Goal: Information Seeking & Learning: Learn about a topic

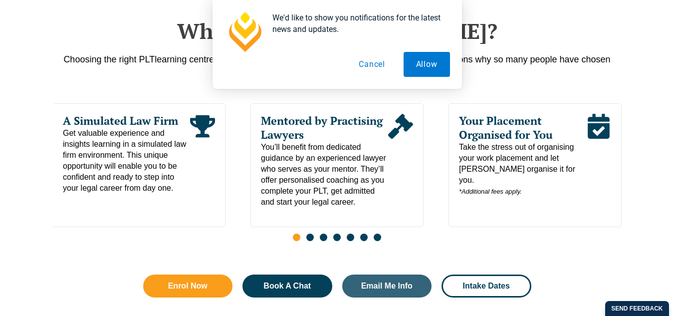
click at [369, 62] on button "Cancel" at bounding box center [371, 64] width 51 height 25
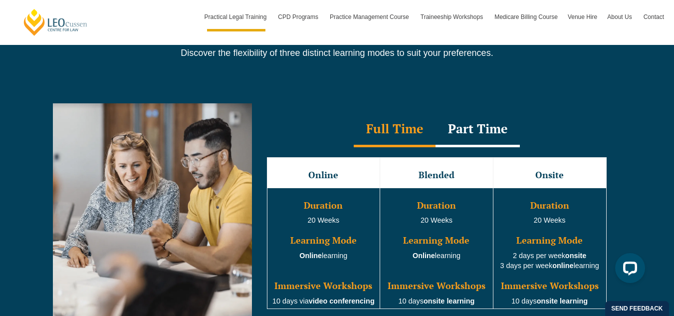
scroll to position [897, 0]
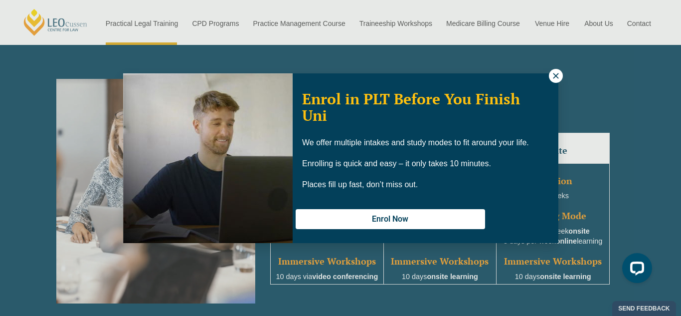
click at [553, 76] on icon at bounding box center [555, 75] width 9 height 9
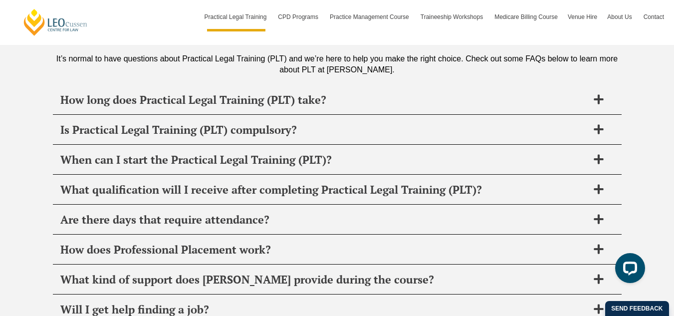
scroll to position [4786, 0]
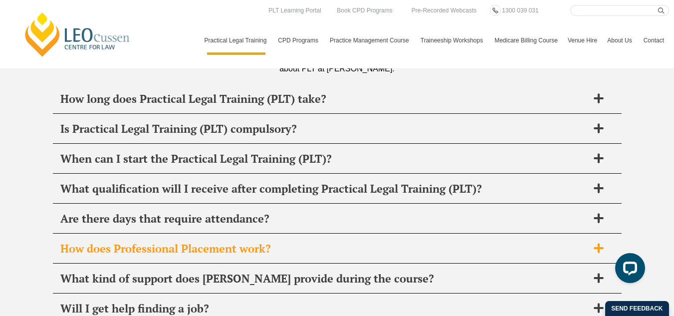
click at [278, 241] on h2 "How does Professional Placement work?" at bounding box center [323, 248] width 527 height 14
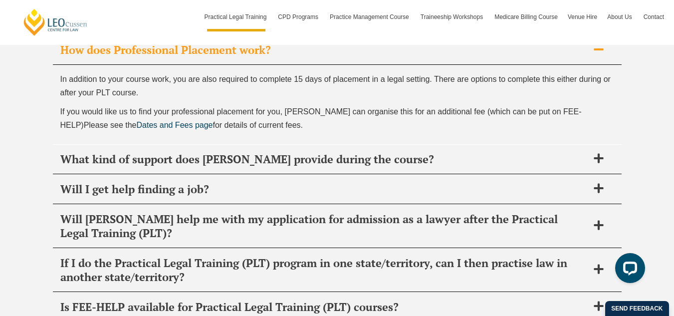
scroll to position [4986, 0]
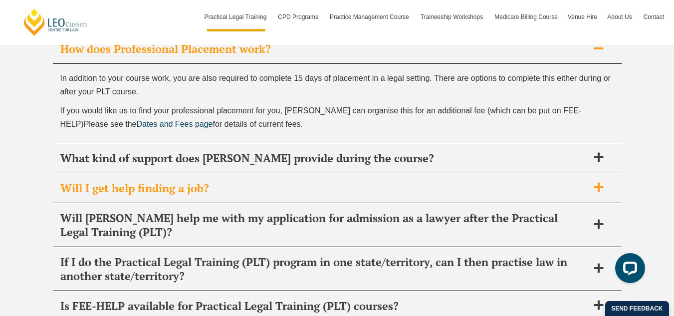
click at [140, 181] on h2 "Will I get help finding a job?" at bounding box center [323, 188] width 527 height 14
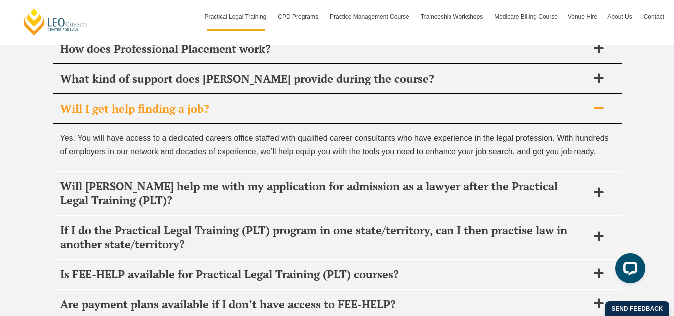
click at [16, 136] on div "FAQ's It’s normal to have questions about Practical Legal Training (PLT) and we…" at bounding box center [337, 185] width 674 height 798
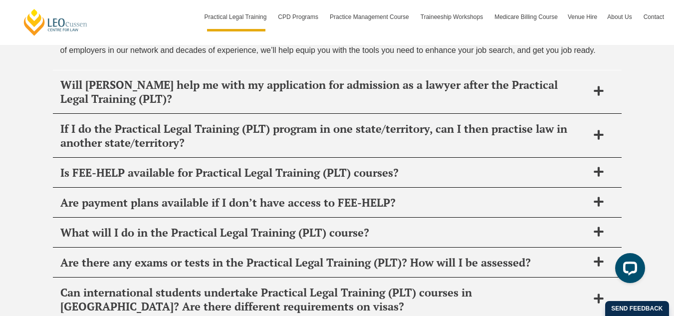
scroll to position [5105, 0]
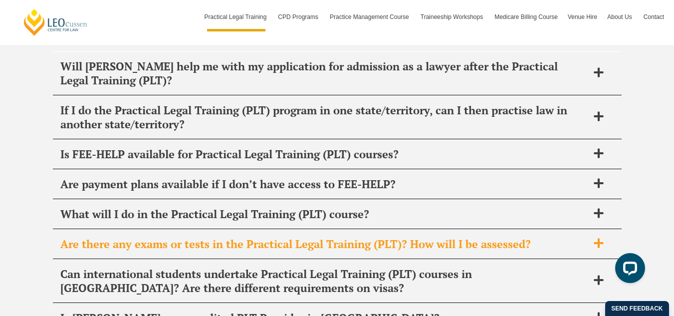
click at [121, 237] on h2 "Are there any exams or tests in the Practical Legal Training (PLT)? How will I …" at bounding box center [323, 244] width 527 height 14
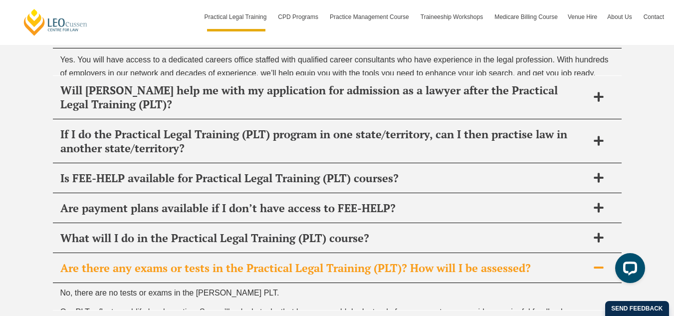
scroll to position [5058, 0]
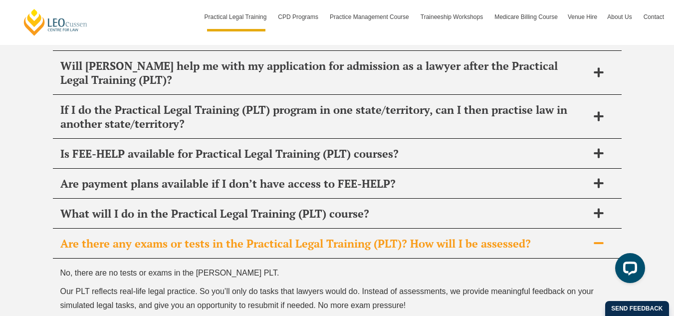
click at [121, 236] on h2 "Are there any exams or tests in the Practical Legal Training (PLT)? How will I …" at bounding box center [323, 243] width 527 height 14
